Goal: Task Accomplishment & Management: Complete application form

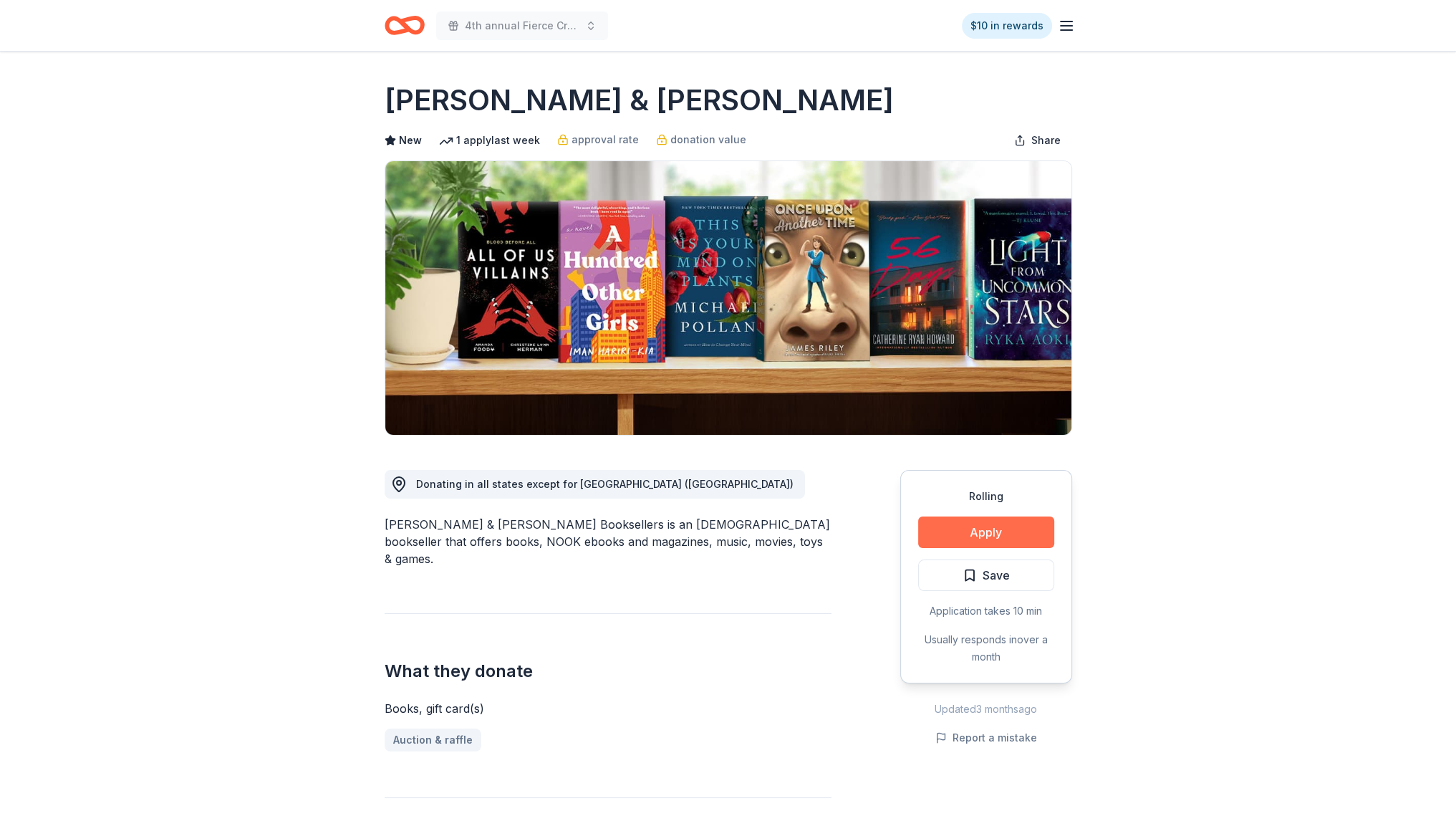
click at [971, 535] on button "Apply" at bounding box center [986, 532] width 136 height 31
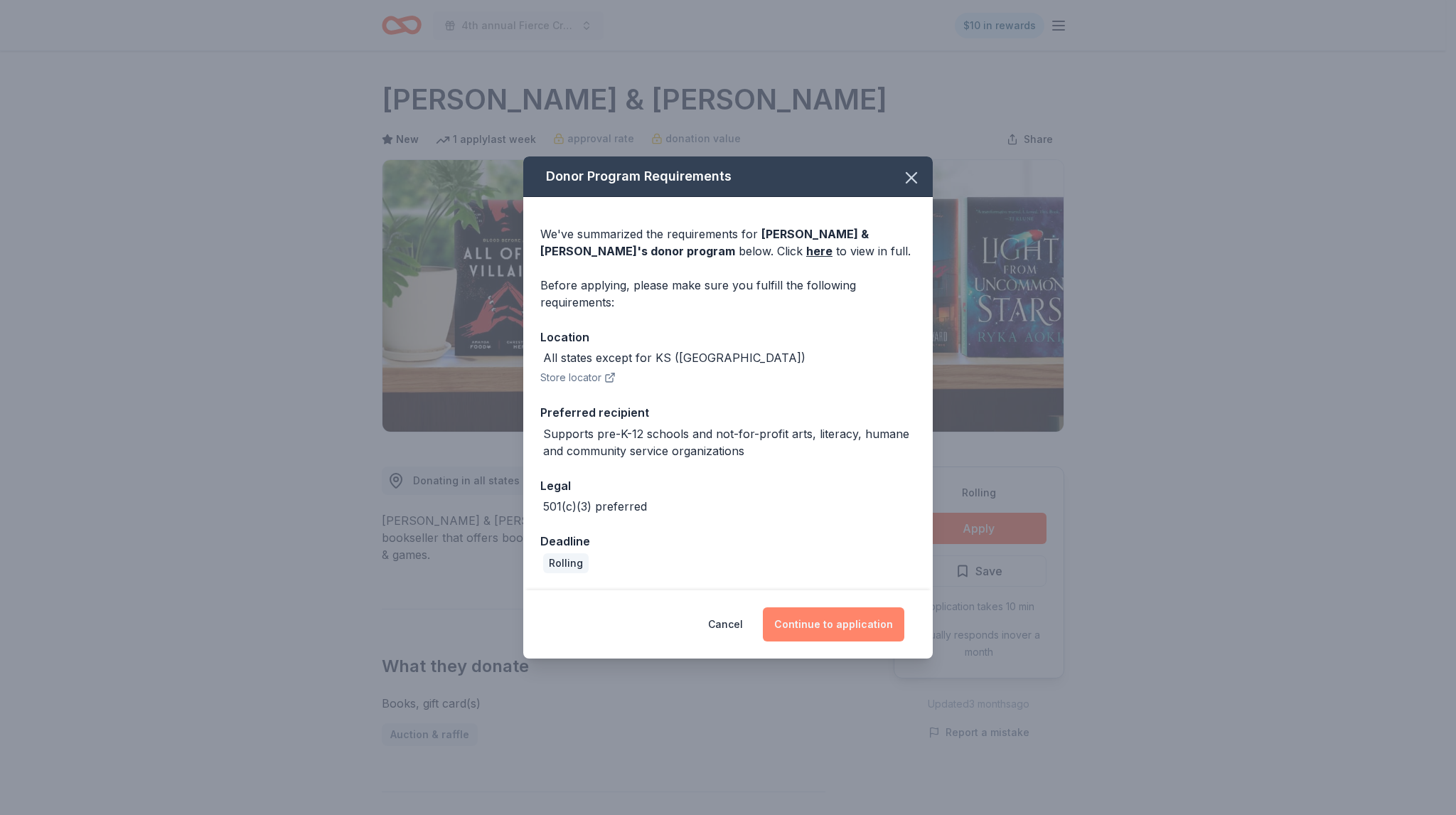
click at [808, 623] on button "Continue to application" at bounding box center [834, 624] width 141 height 34
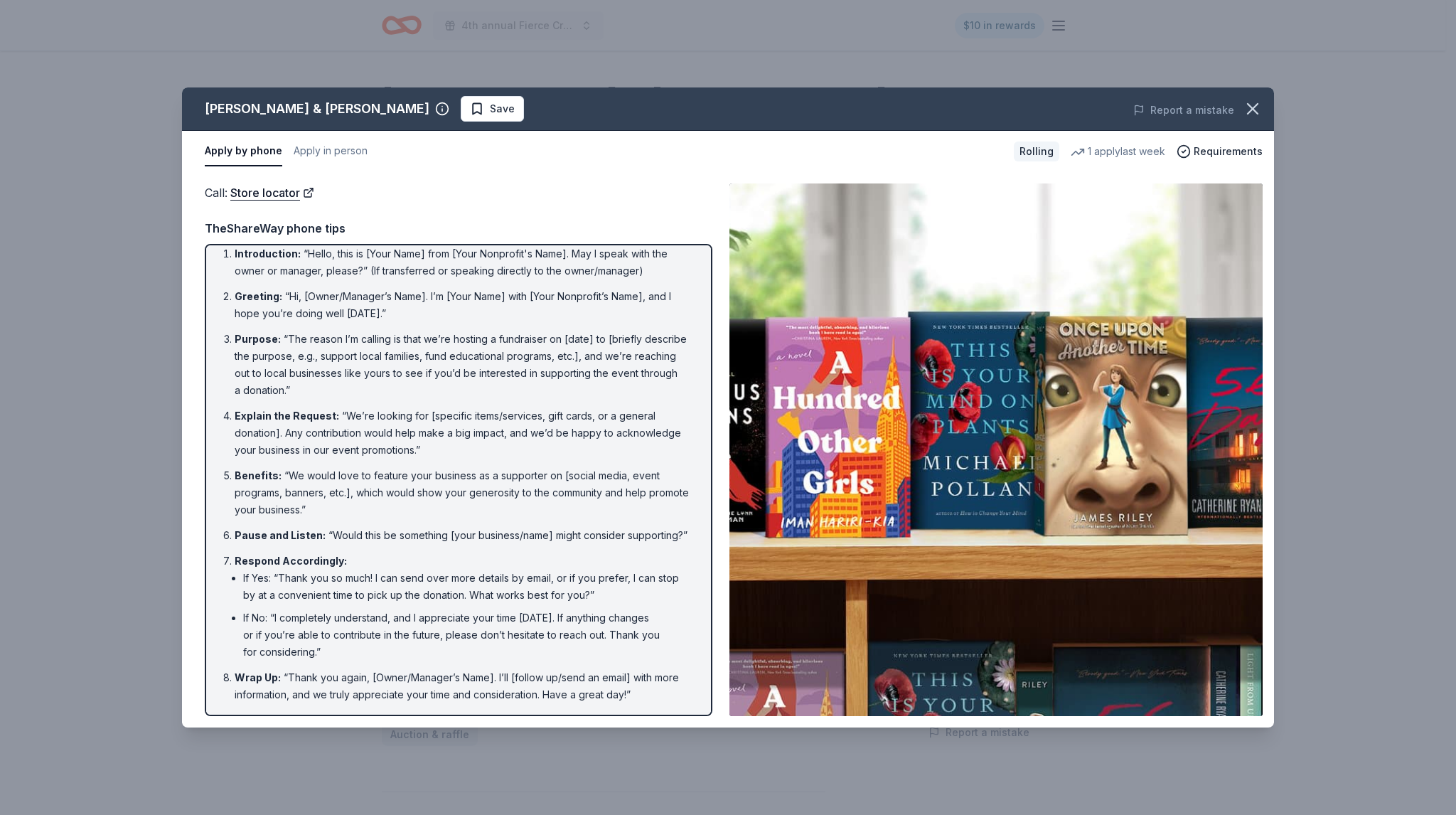
scroll to position [27, 0]
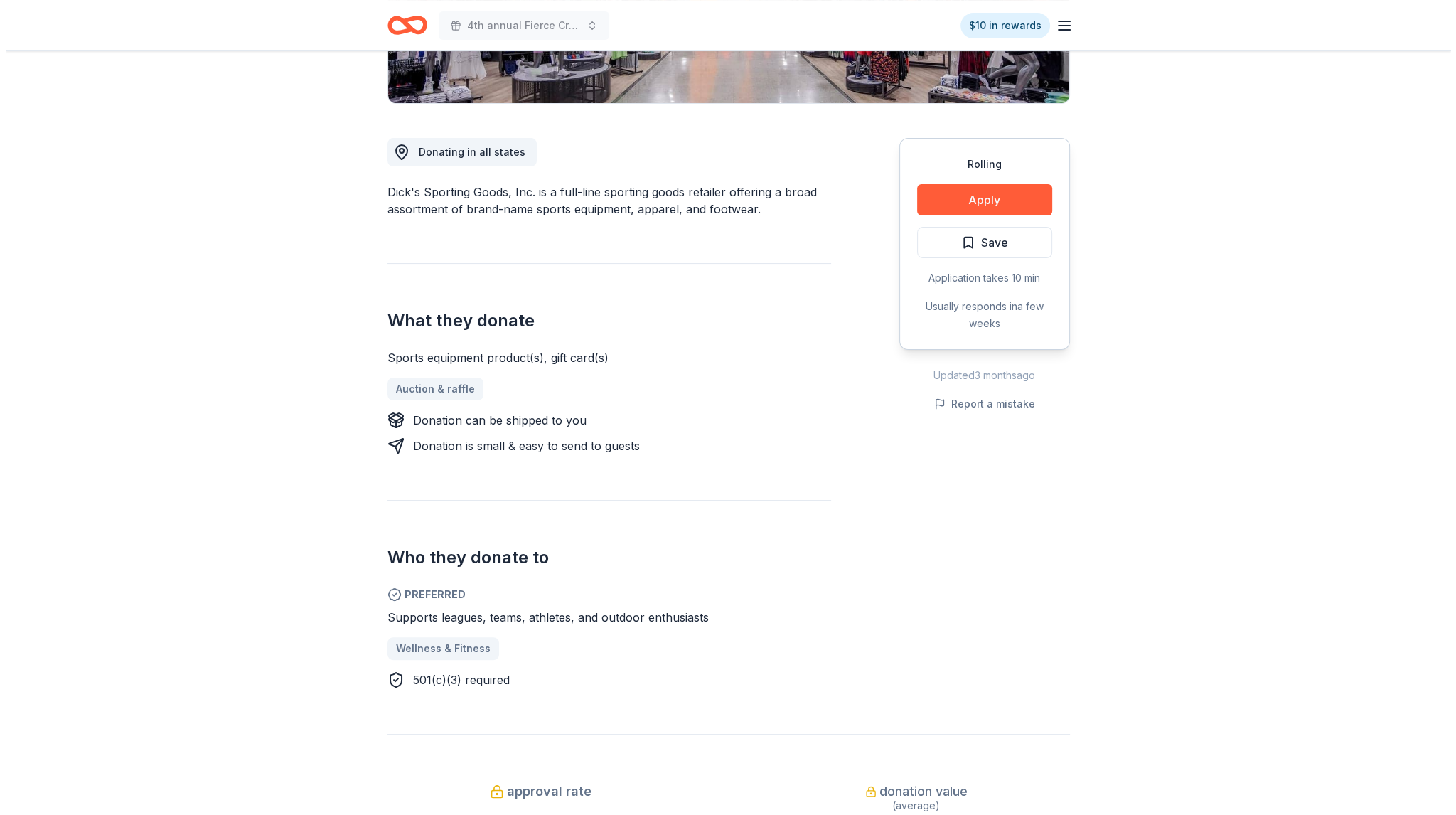
scroll to position [214, 0]
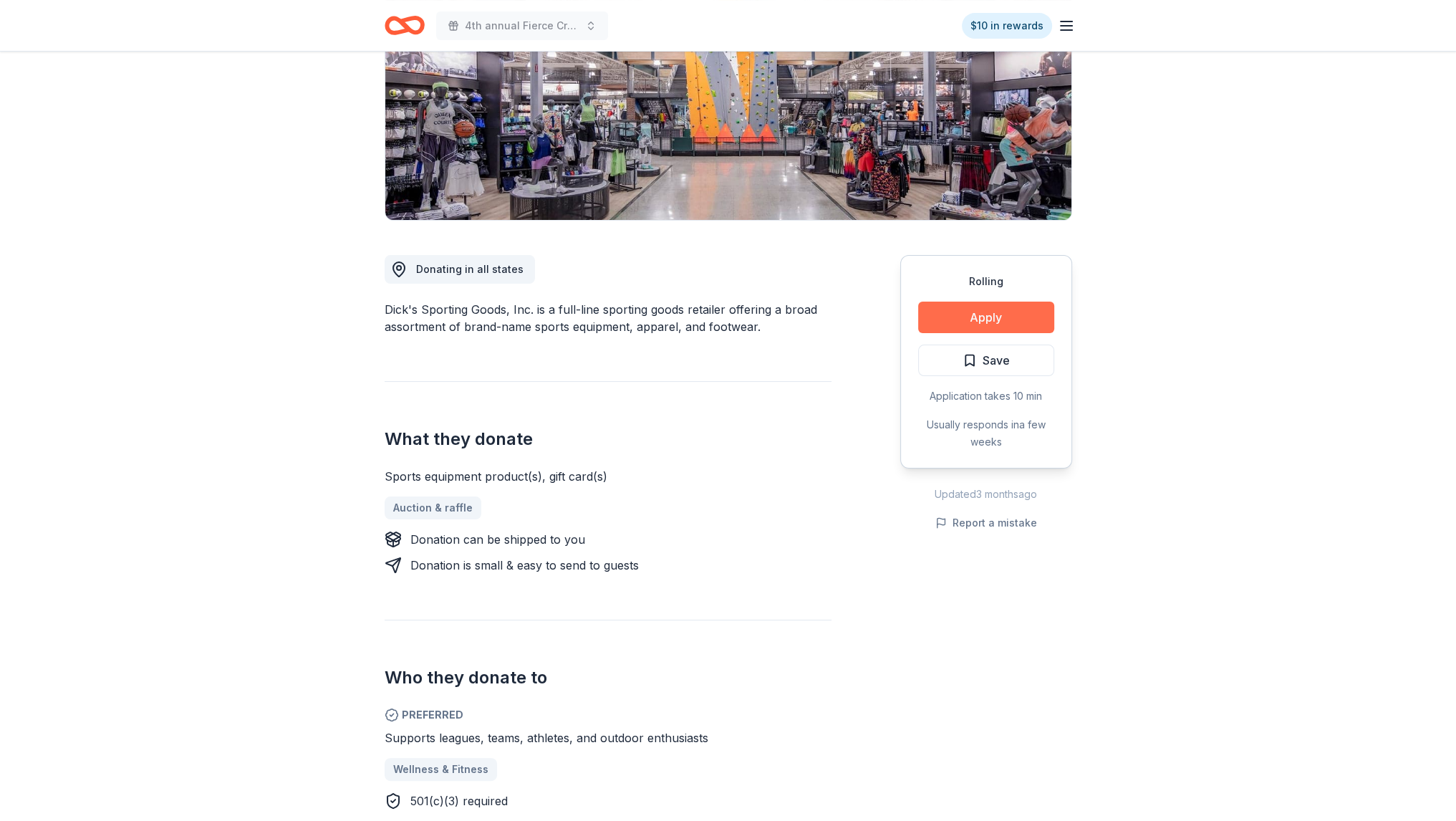
click at [958, 325] on button "Apply" at bounding box center [986, 317] width 136 height 31
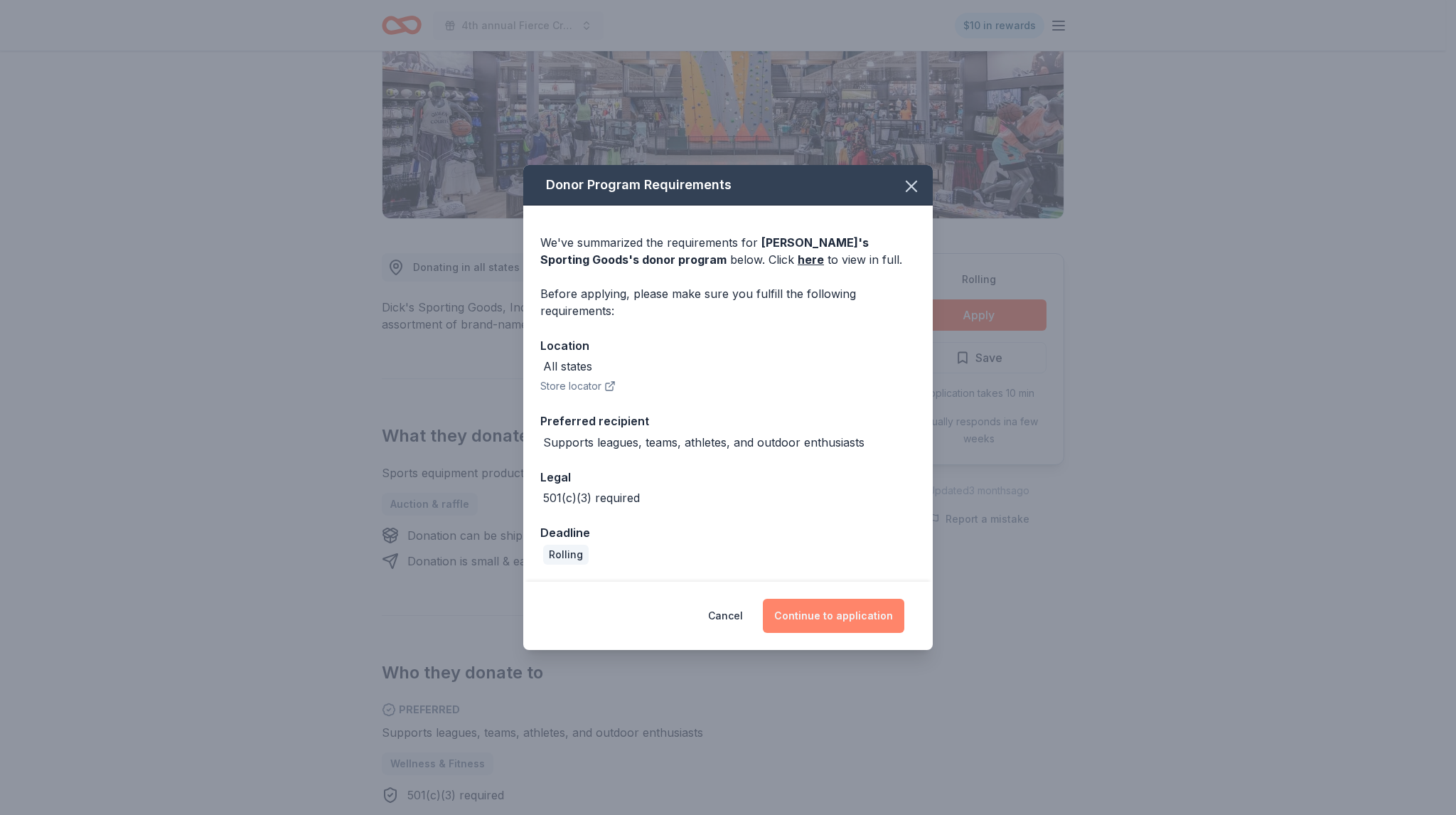
click at [839, 617] on button "Continue to application" at bounding box center [834, 616] width 141 height 34
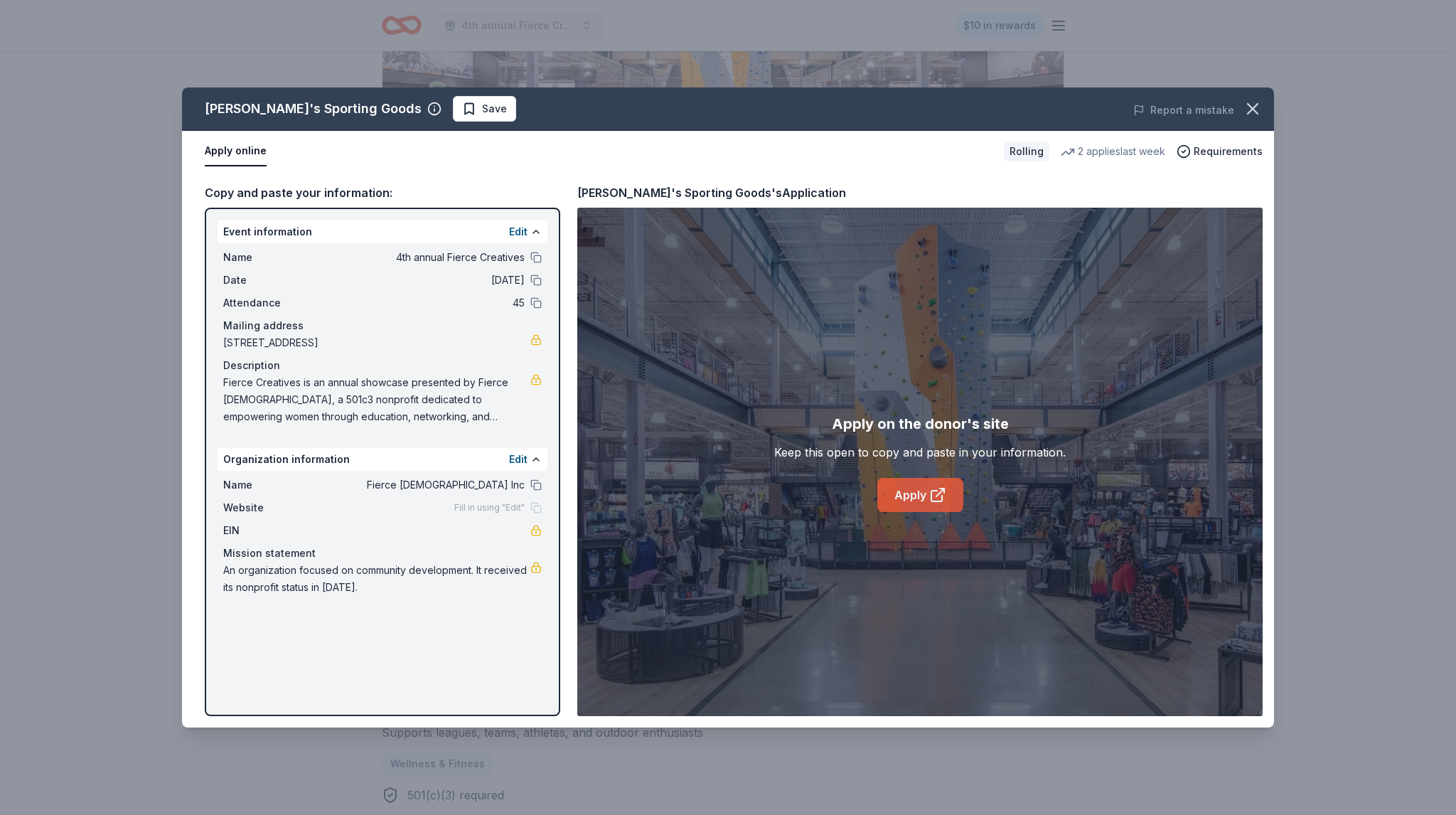
click at [933, 496] on icon at bounding box center [937, 495] width 17 height 17
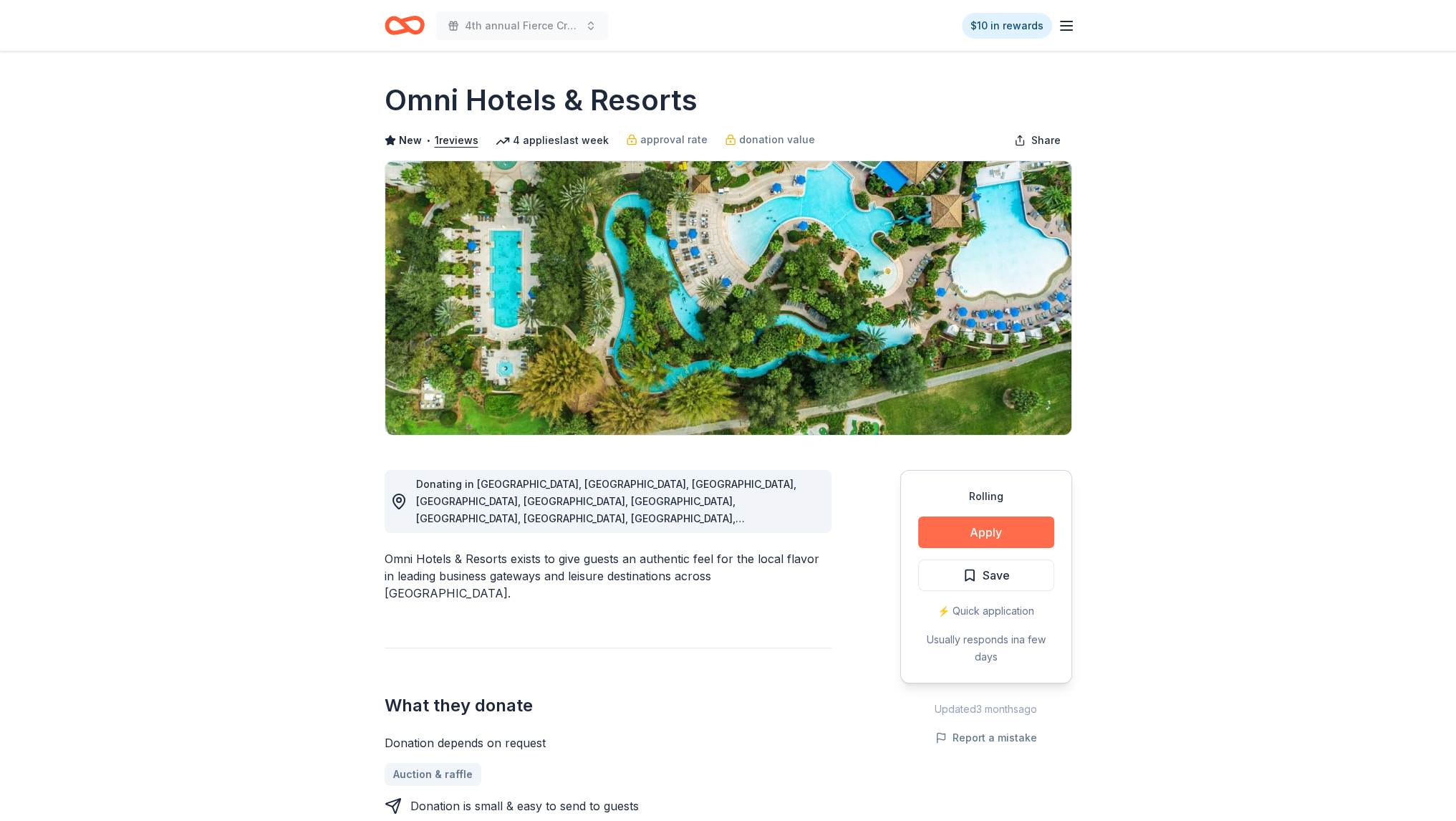
click at [961, 526] on button "Apply" at bounding box center [986, 532] width 136 height 31
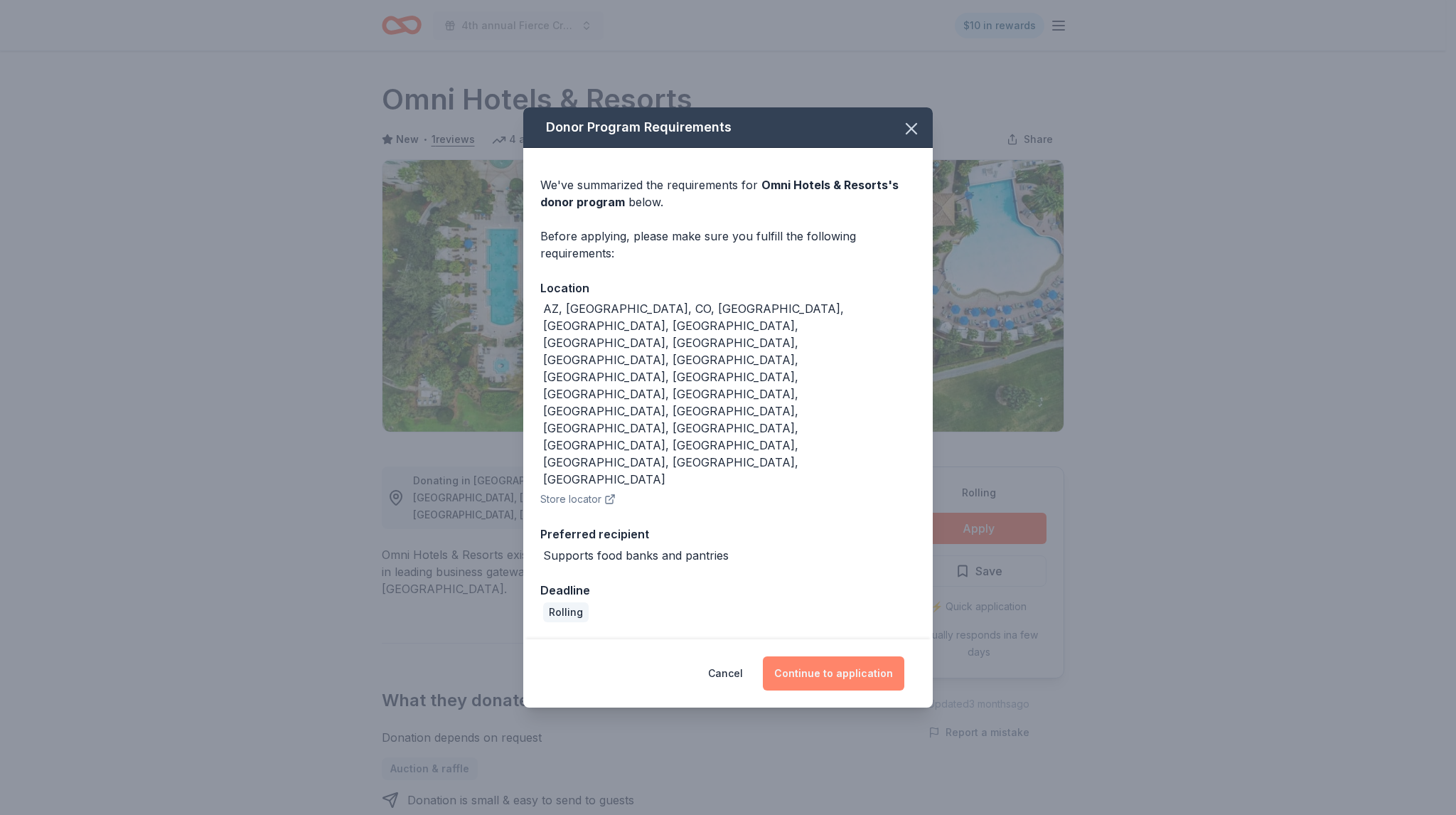
click at [833, 656] on button "Continue to application" at bounding box center [834, 673] width 141 height 34
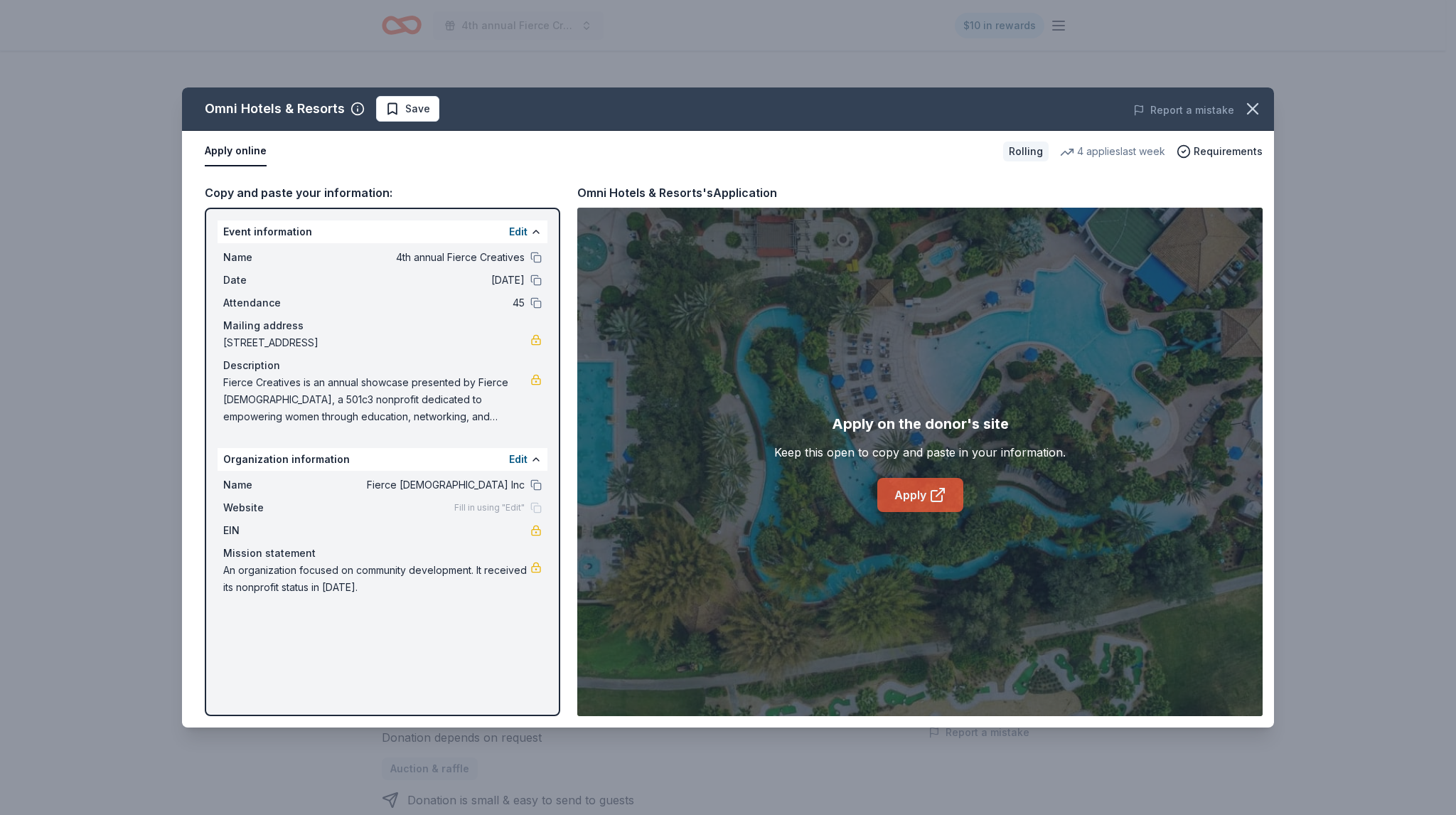
click at [900, 501] on link "Apply" at bounding box center [919, 495] width 86 height 34
click at [913, 504] on link "Apply" at bounding box center [919, 495] width 86 height 34
drag, startPoint x: 1244, startPoint y: 112, endPoint x: 1201, endPoint y: 192, distance: 90.8
click at [1244, 111] on icon "button" at bounding box center [1252, 109] width 20 height 20
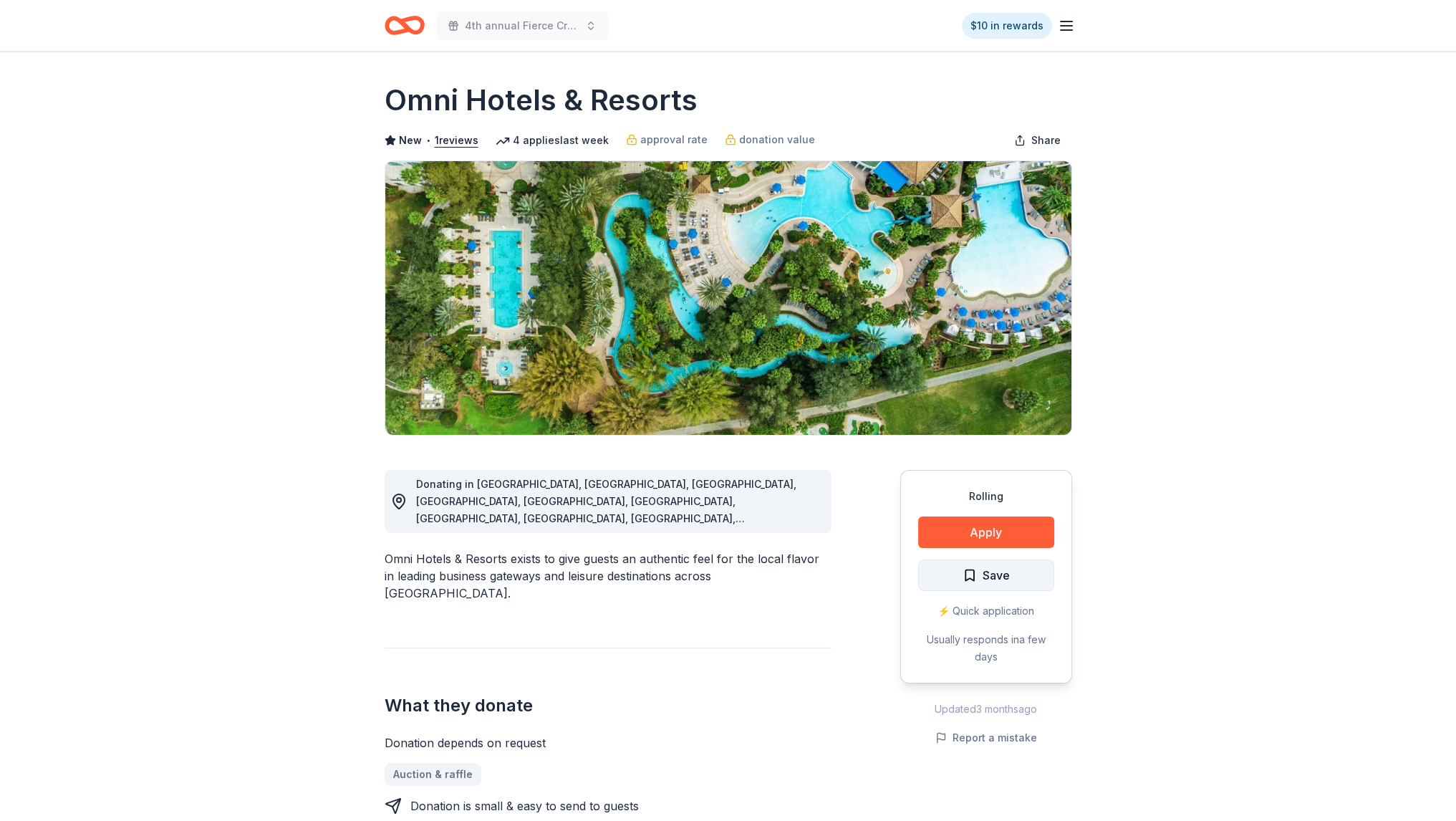
click at [1028, 566] on button "Save" at bounding box center [986, 574] width 136 height 31
click at [977, 566] on html "4th annual Fierce Creatives $10 in rewards Rolling Share Omni Hotels & Resorts …" at bounding box center [728, 410] width 1456 height 821
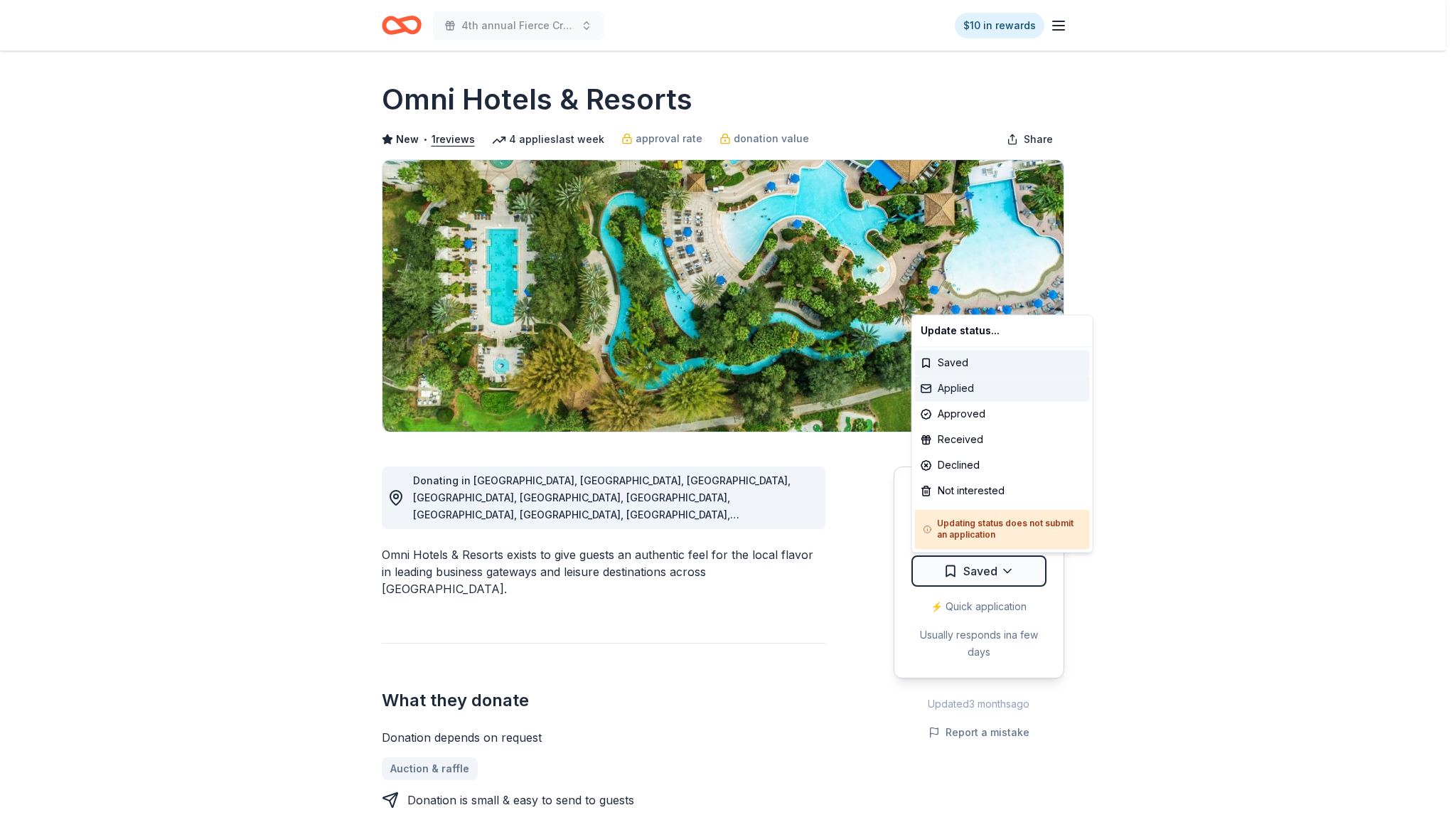
click at [958, 390] on div "Applied" at bounding box center [1002, 388] width 175 height 26
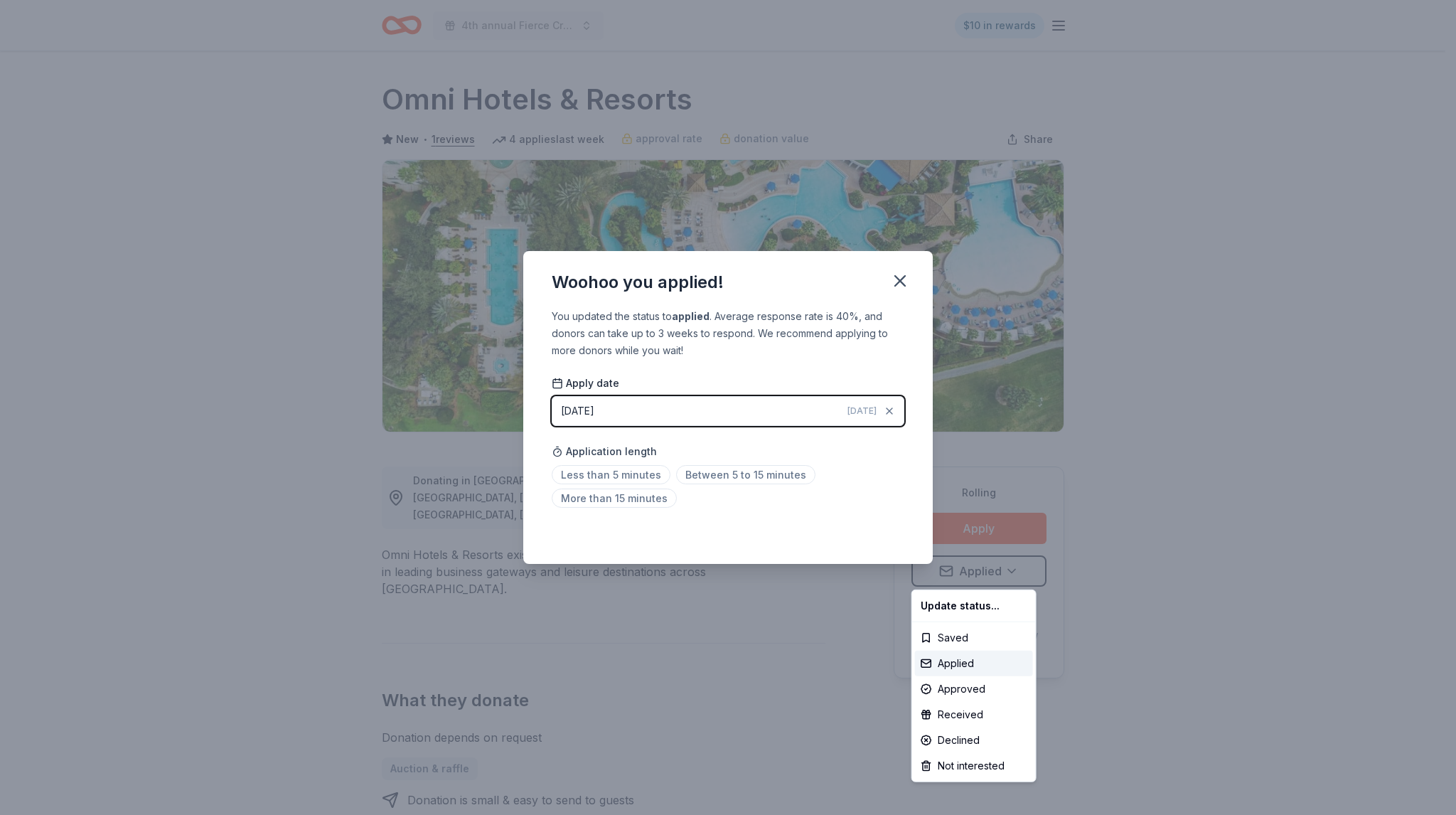
click at [707, 477] on html "4th annual Fierce Creatives $10 in rewards Rolling Share Omni Hotels & Resorts …" at bounding box center [728, 408] width 1456 height 815
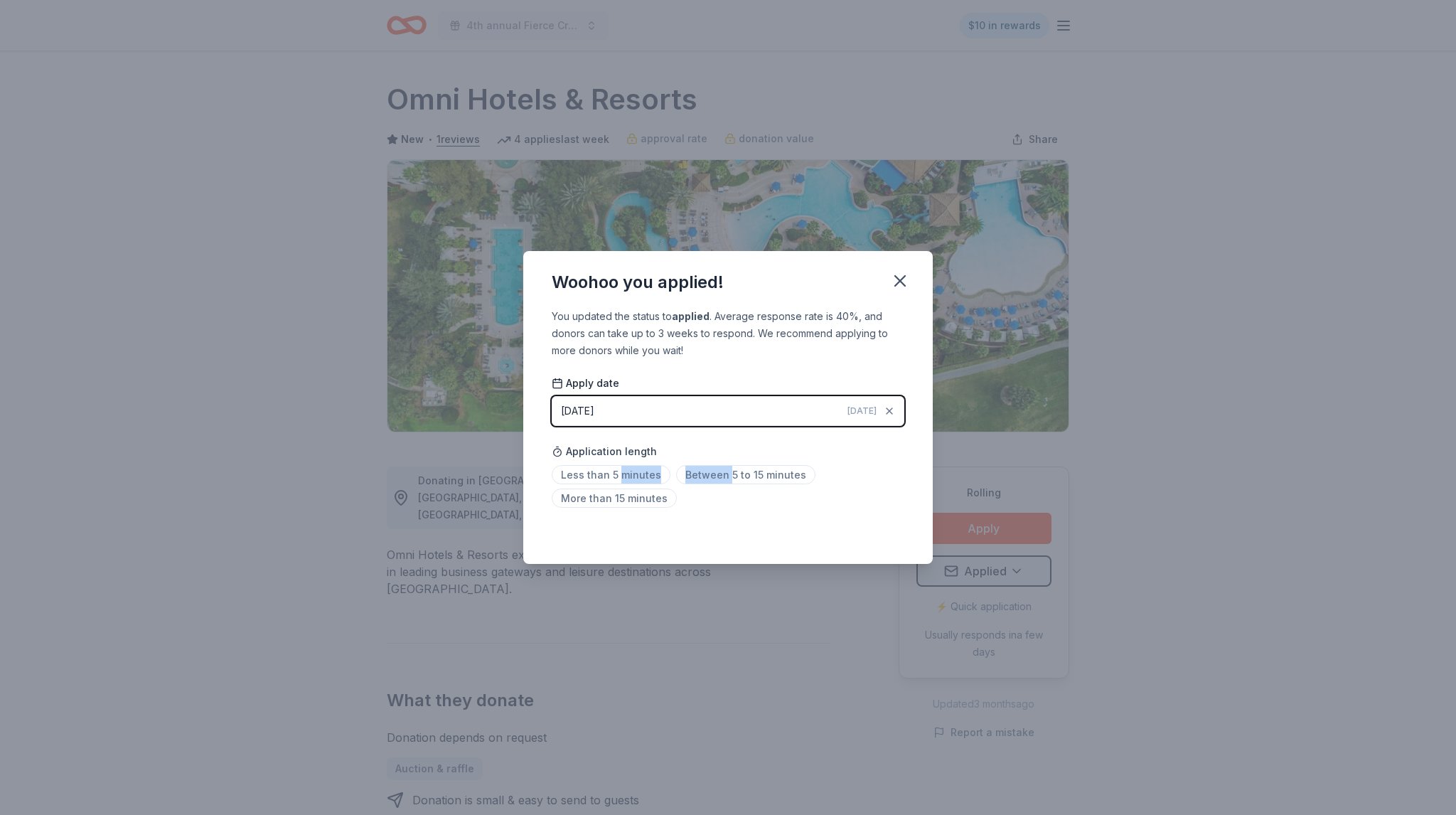
click at [707, 477] on span "Between 5 to 15 minutes" at bounding box center [745, 474] width 139 height 19
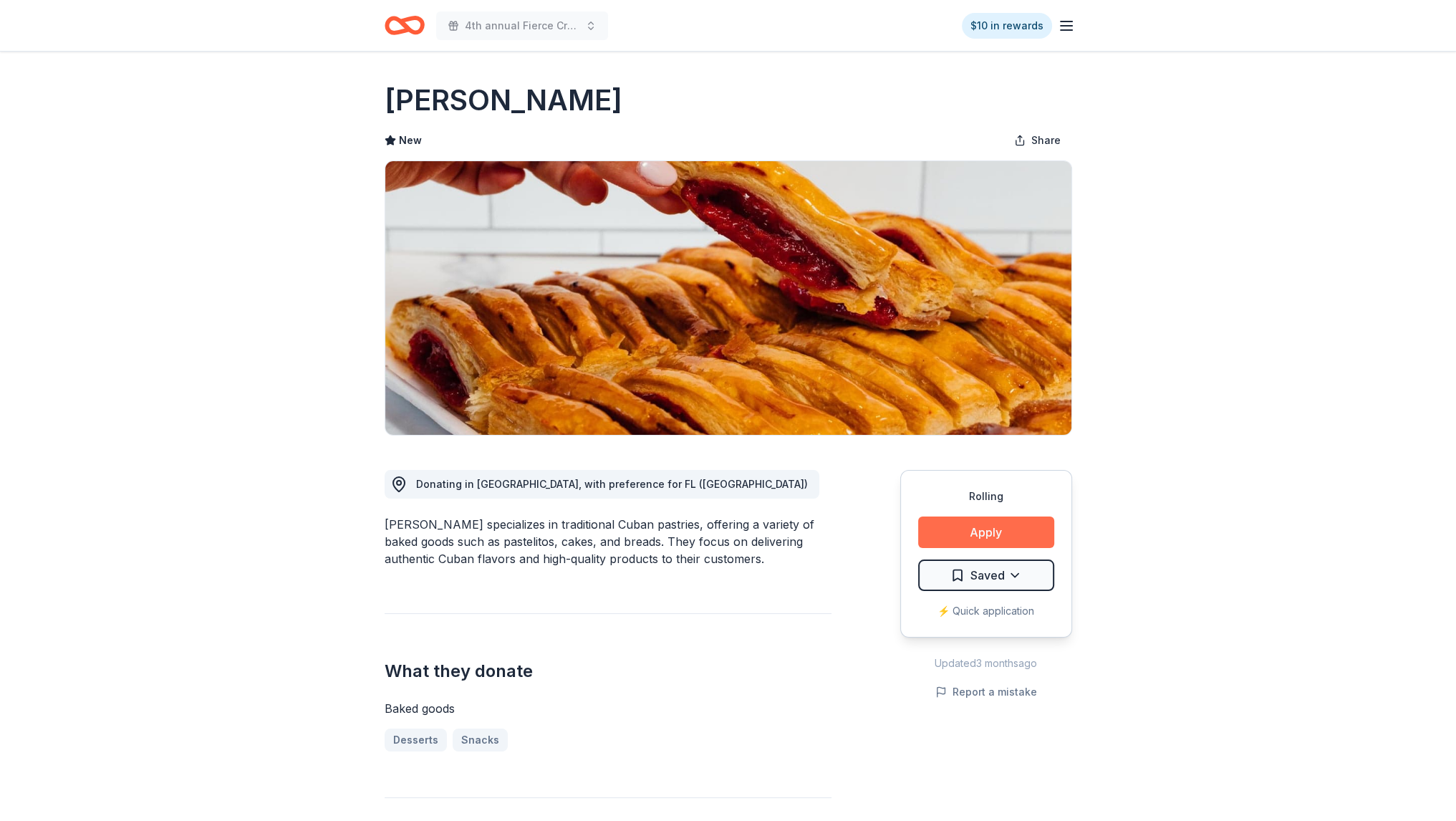
click at [994, 538] on button "Apply" at bounding box center [986, 532] width 136 height 31
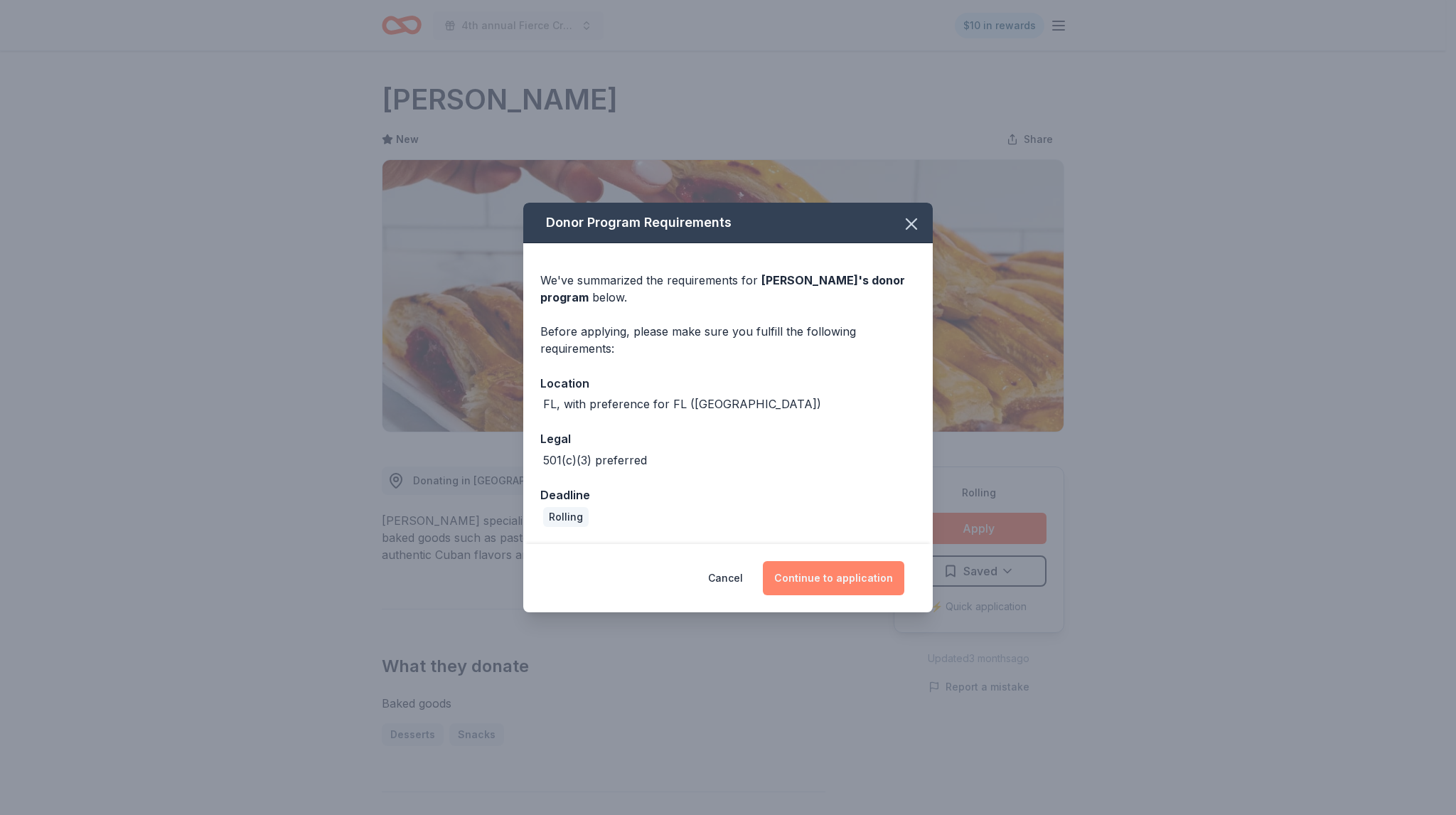
click at [837, 564] on button "Continue to application" at bounding box center [834, 578] width 141 height 34
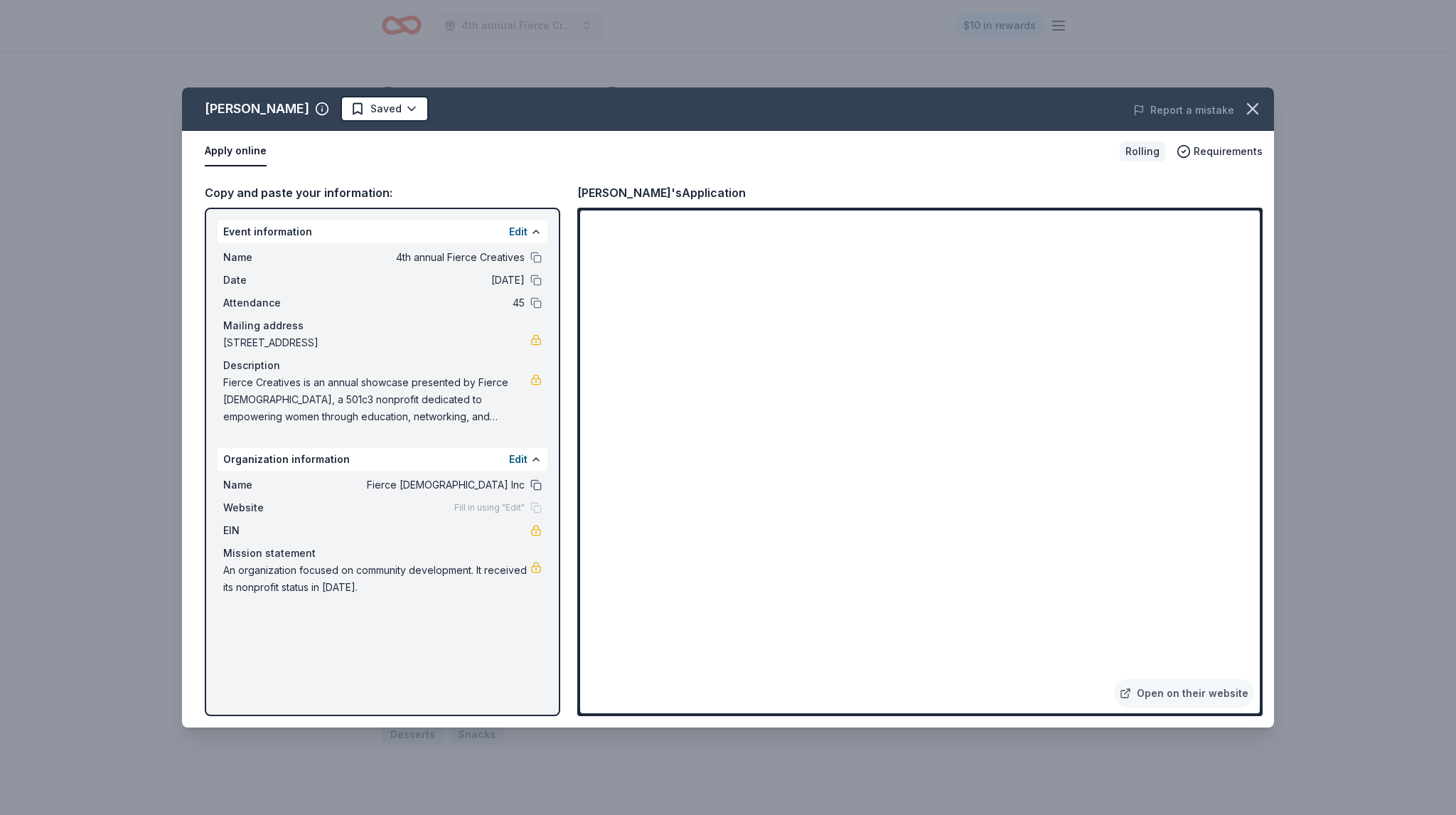
click at [533, 487] on button at bounding box center [536, 484] width 11 height 11
click at [879, 49] on div "Vicky Bakery Saved Report a mistake Apply online Rolling Requirements Copy and …" at bounding box center [728, 408] width 1456 height 815
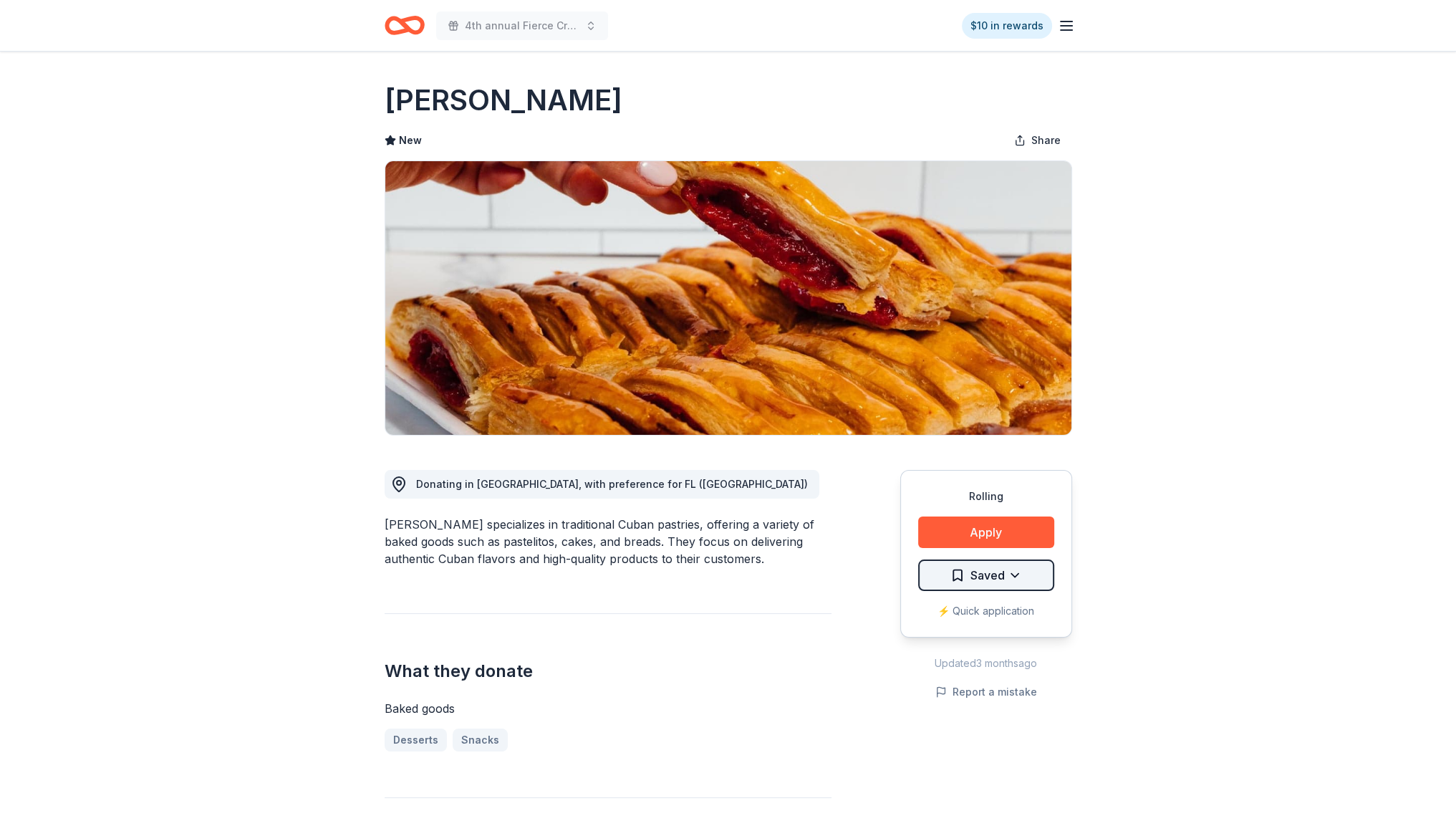
click at [968, 572] on html "4th annual Fierce Creatives $10 in rewards Rolling Share Vicky Bakery New Share…" at bounding box center [728, 410] width 1456 height 821
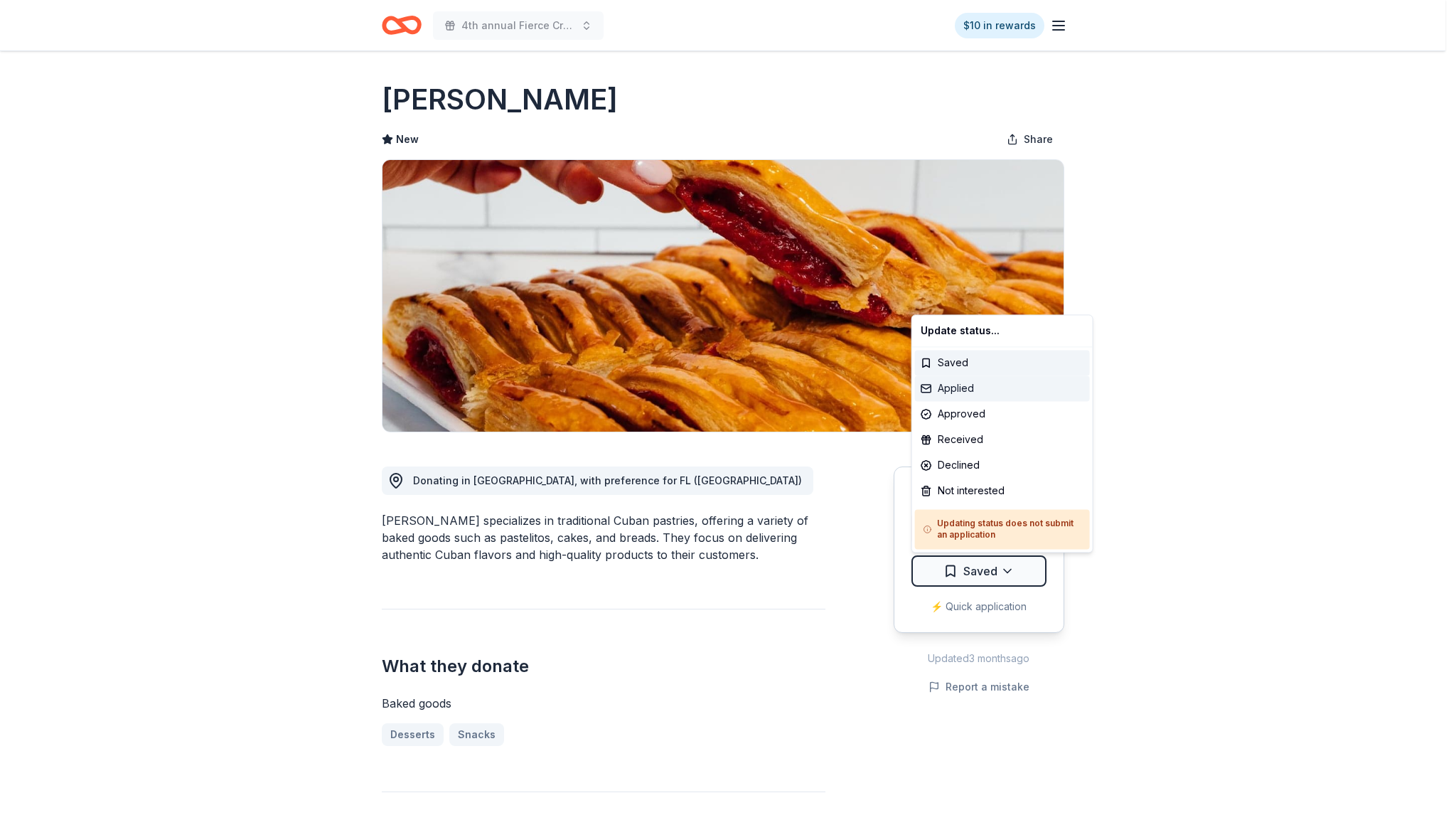
click at [950, 393] on div "Applied" at bounding box center [1002, 388] width 175 height 26
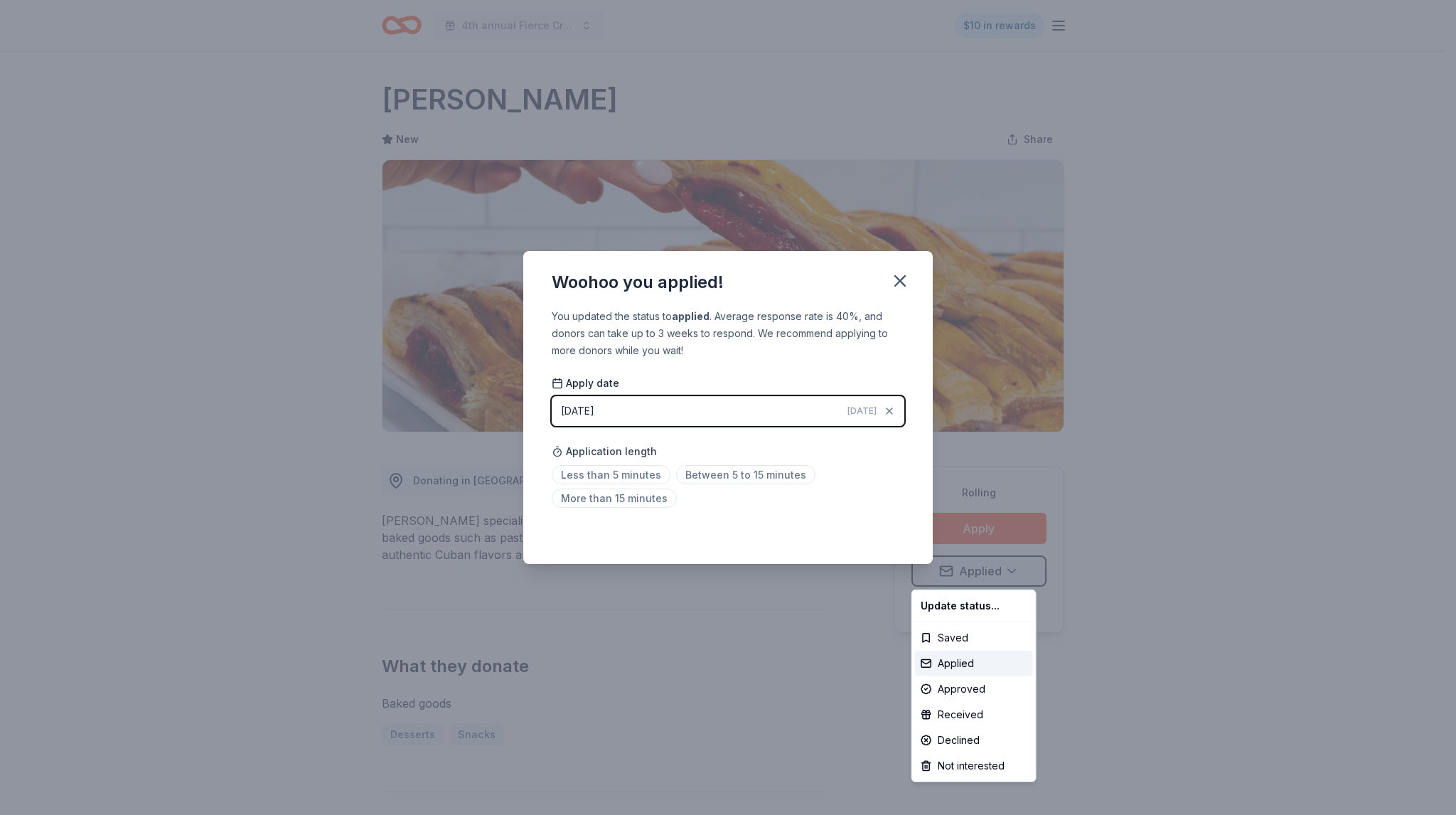
click at [624, 476] on html "4th annual Fierce Creatives $10 in rewards Rolling Share Vicky Bakery New Share…" at bounding box center [728, 408] width 1456 height 815
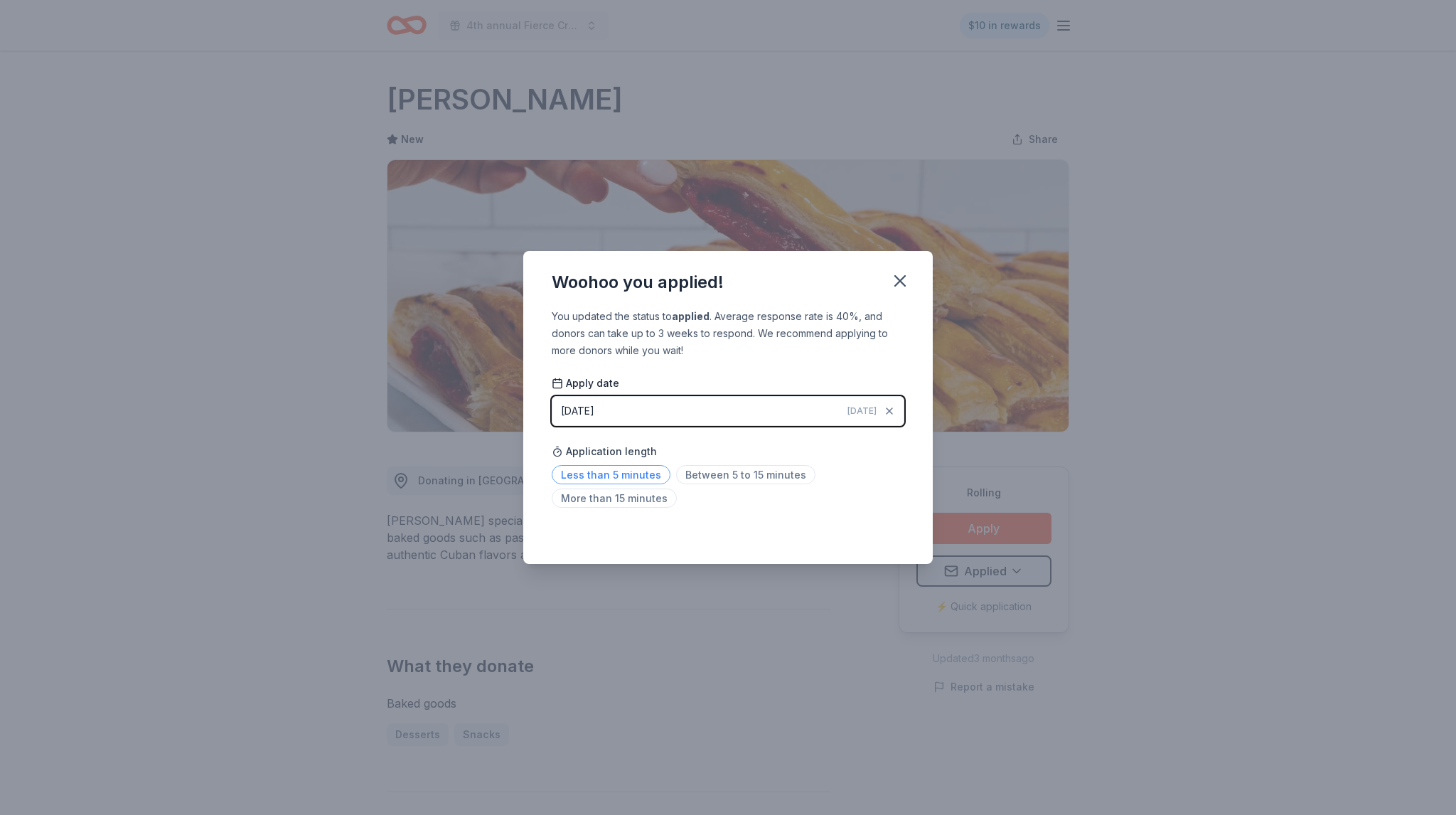
click at [624, 477] on span "Less than 5 minutes" at bounding box center [611, 474] width 119 height 19
